Goal: Information Seeking & Learning: Find specific page/section

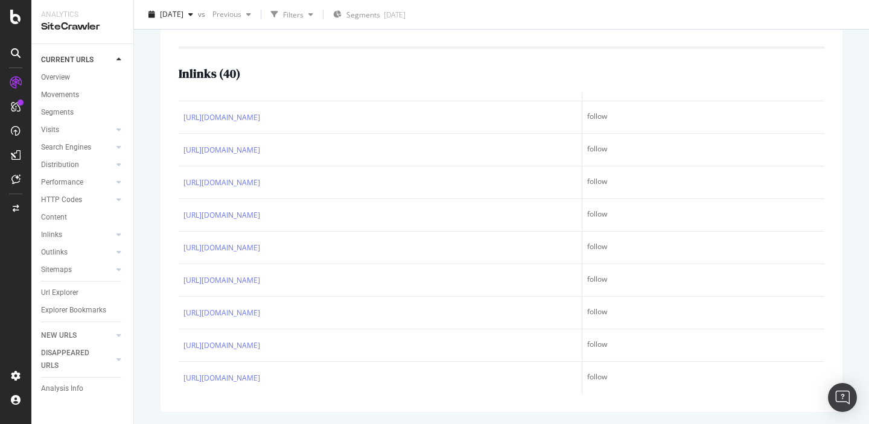
scroll to position [64, 0]
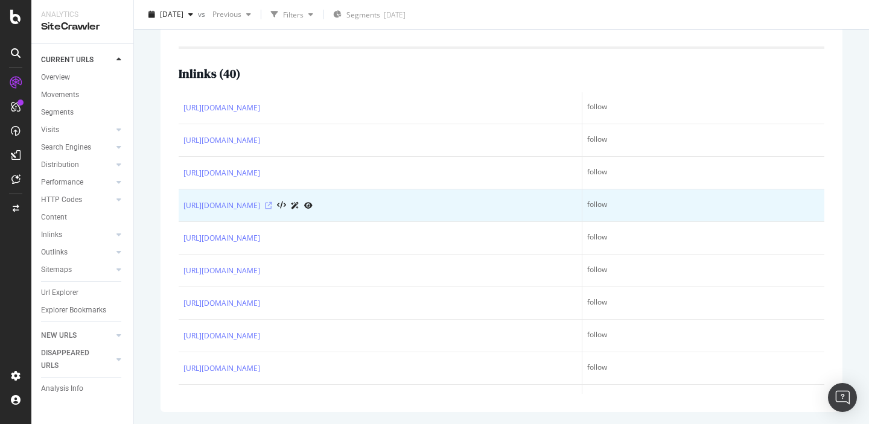
click at [272, 206] on icon at bounding box center [268, 205] width 7 height 7
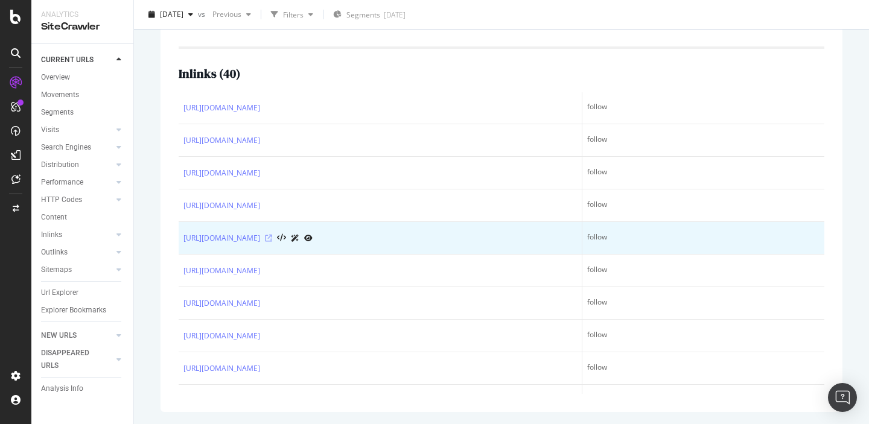
click at [272, 237] on icon at bounding box center [268, 238] width 7 height 7
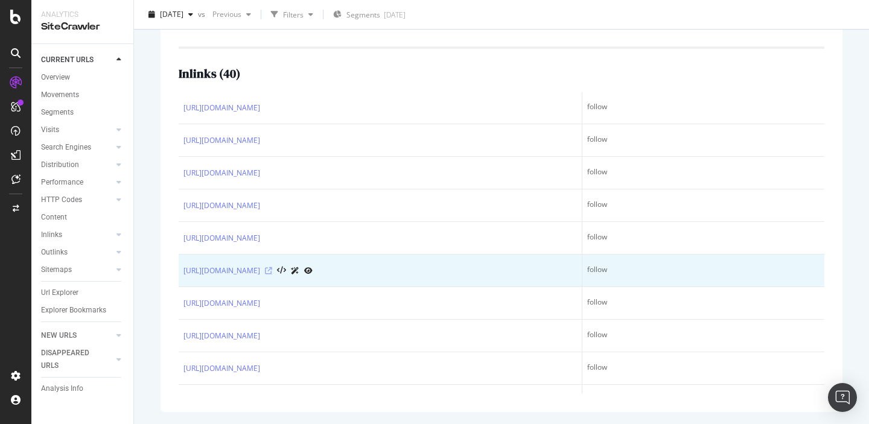
click at [272, 272] on icon at bounding box center [268, 270] width 7 height 7
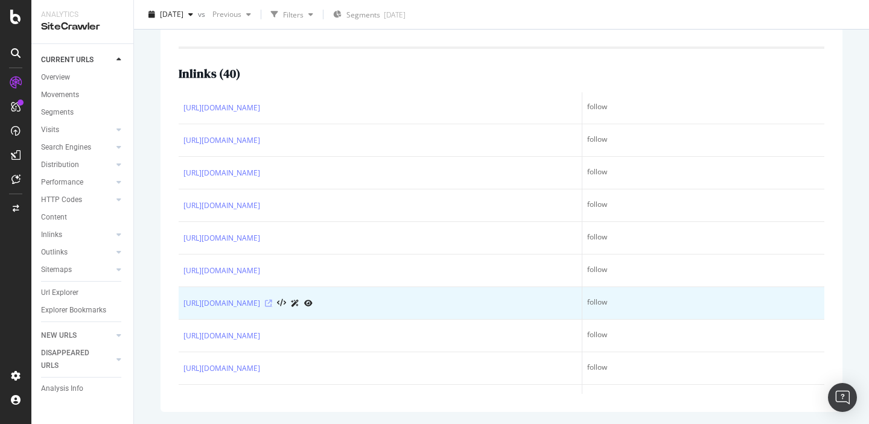
click at [272, 303] on icon at bounding box center [268, 303] width 7 height 7
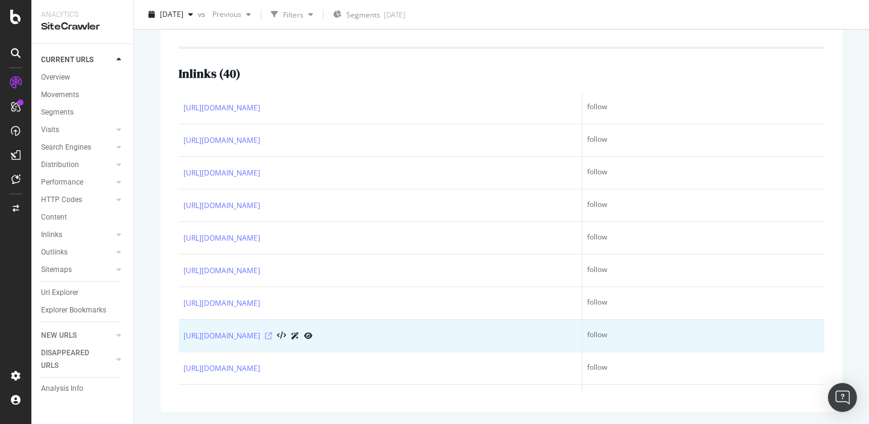
click at [272, 336] on icon at bounding box center [268, 336] width 7 height 7
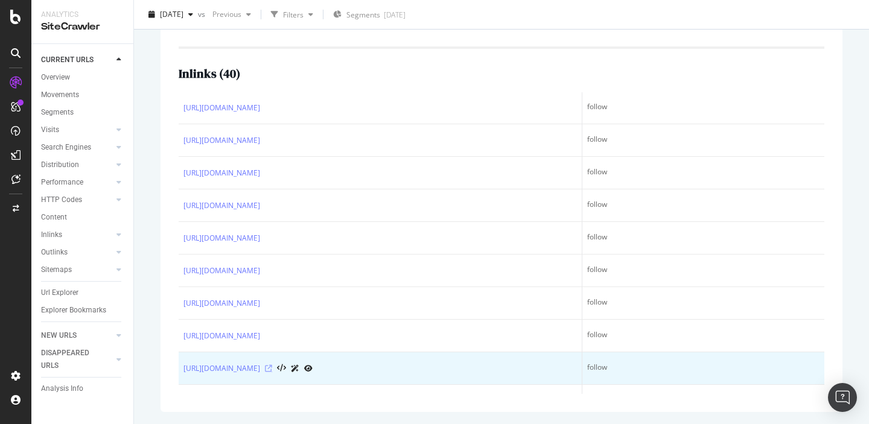
click at [272, 369] on icon at bounding box center [268, 368] width 7 height 7
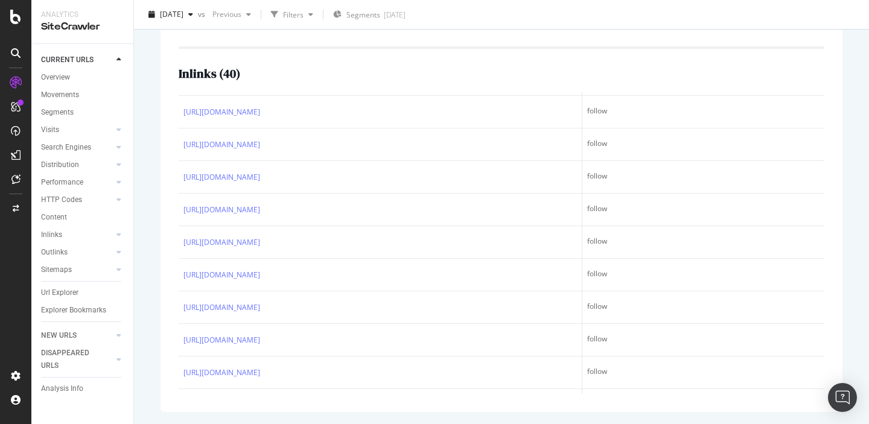
scroll to position [356, 0]
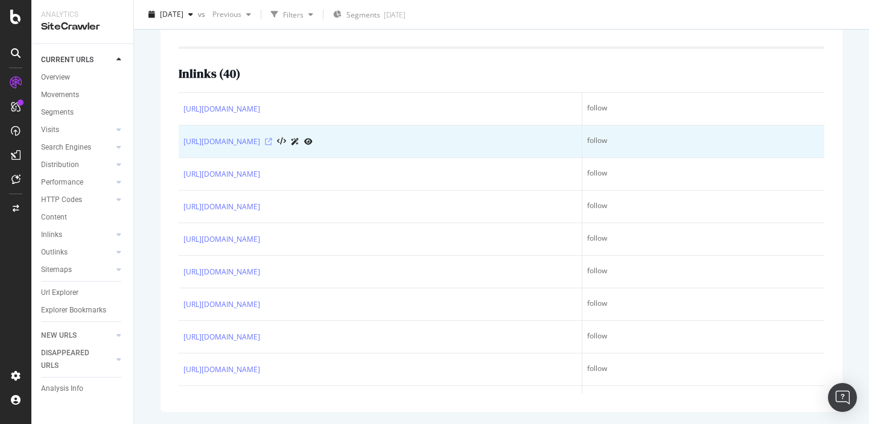
click at [272, 140] on icon at bounding box center [268, 141] width 7 height 7
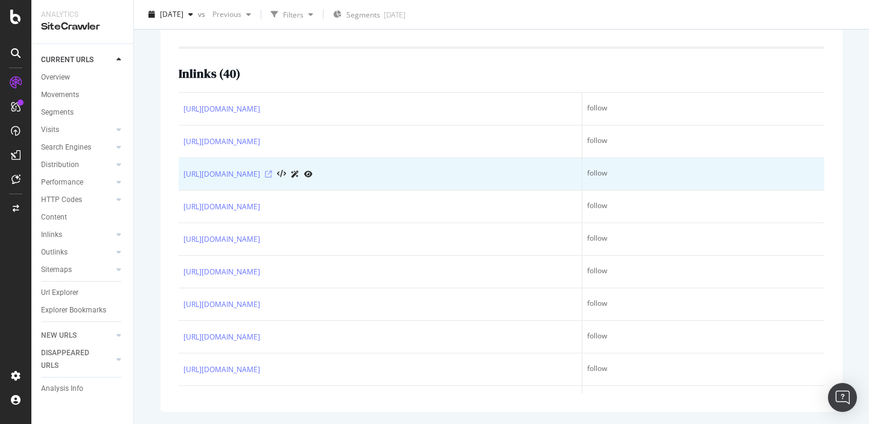
click at [272, 173] on icon at bounding box center [268, 174] width 7 height 7
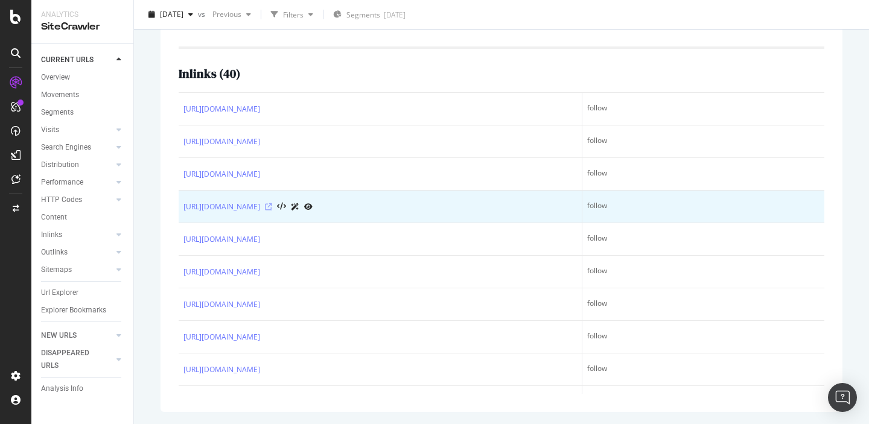
click at [272, 208] on icon at bounding box center [268, 206] width 7 height 7
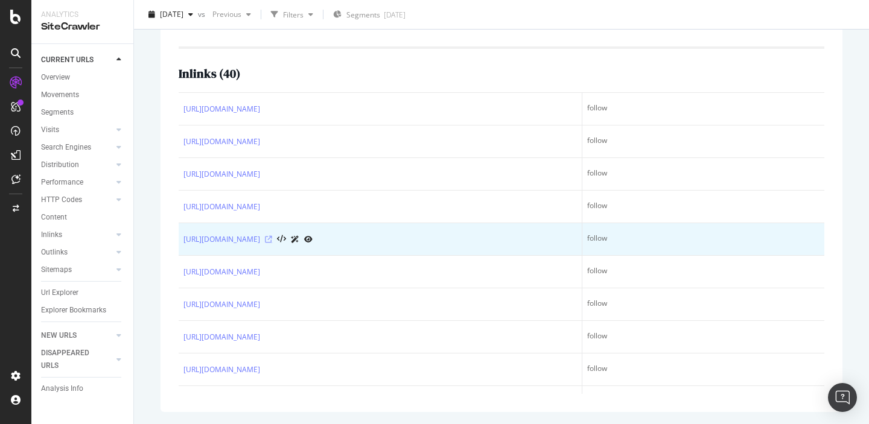
click at [272, 240] on icon at bounding box center [268, 239] width 7 height 7
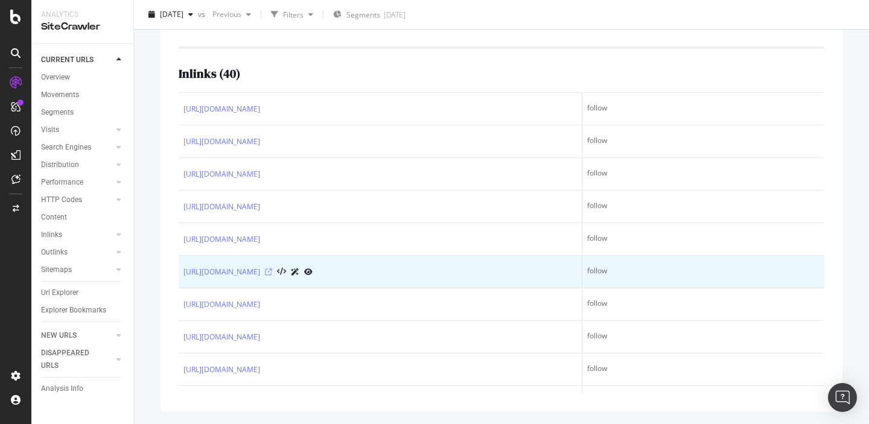
click at [272, 270] on icon at bounding box center [268, 272] width 7 height 7
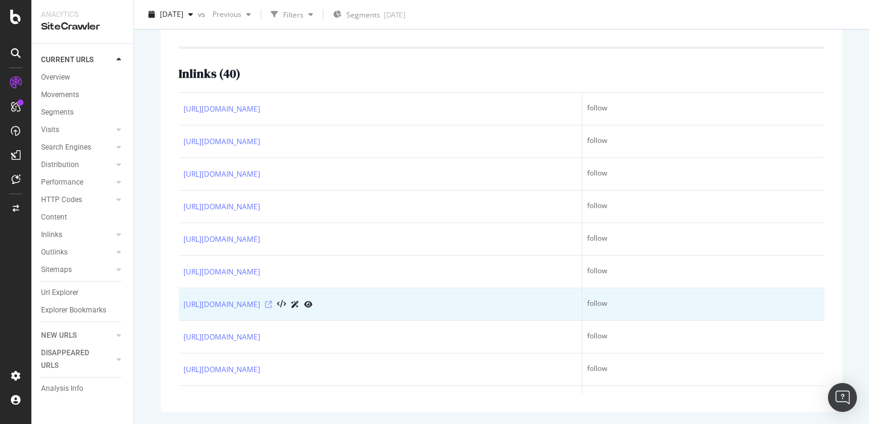
click at [272, 304] on icon at bounding box center [268, 304] width 7 height 7
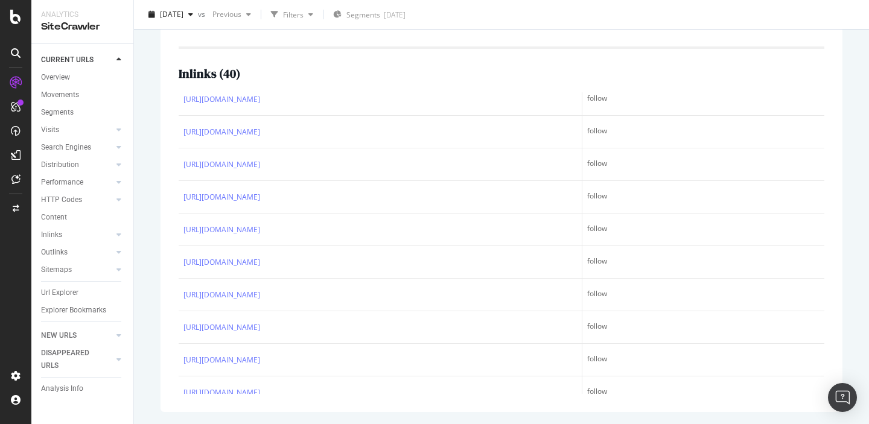
scroll to position [691, 0]
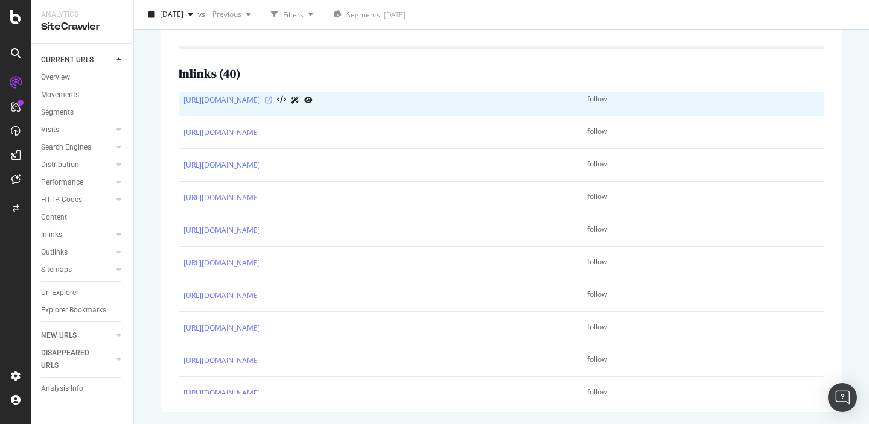
click at [272, 100] on icon at bounding box center [268, 100] width 7 height 7
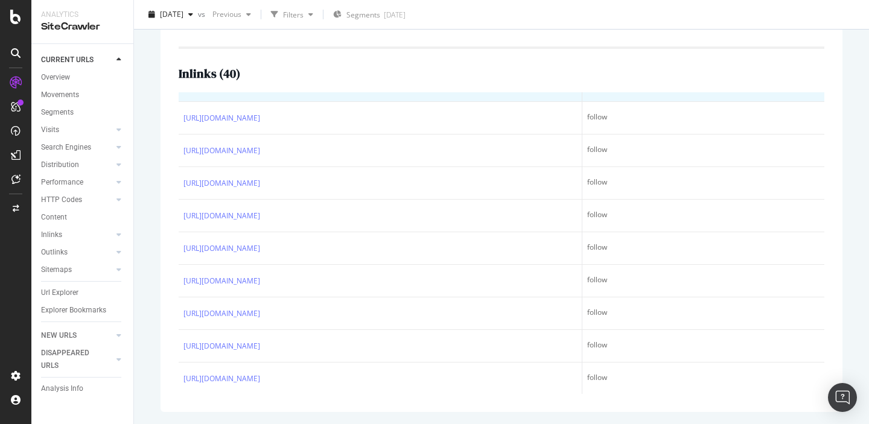
scroll to position [779, 0]
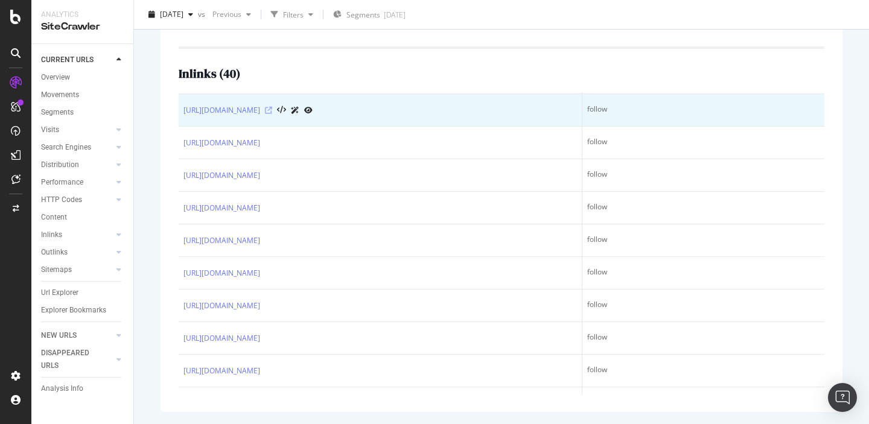
click at [272, 110] on icon at bounding box center [268, 110] width 7 height 7
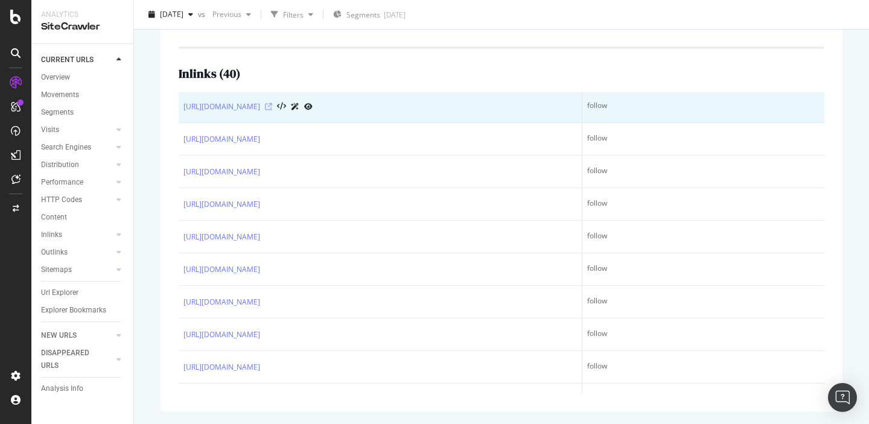
click at [272, 107] on icon at bounding box center [268, 106] width 7 height 7
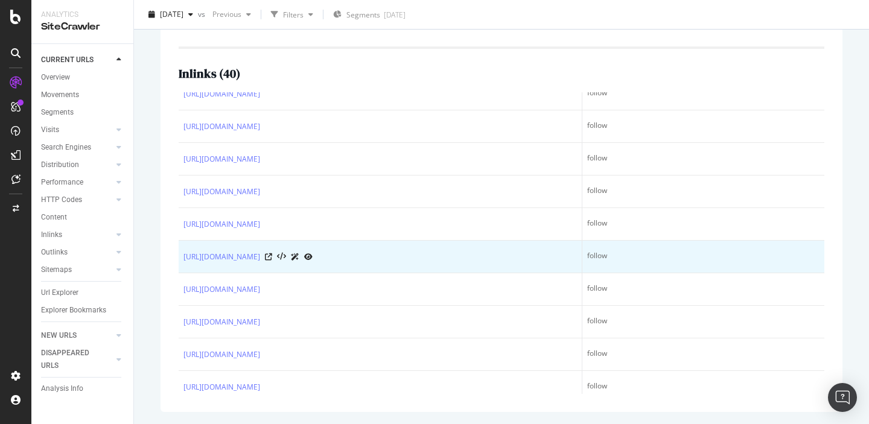
scroll to position [1033, 0]
